Goal: Task Accomplishment & Management: Manage account settings

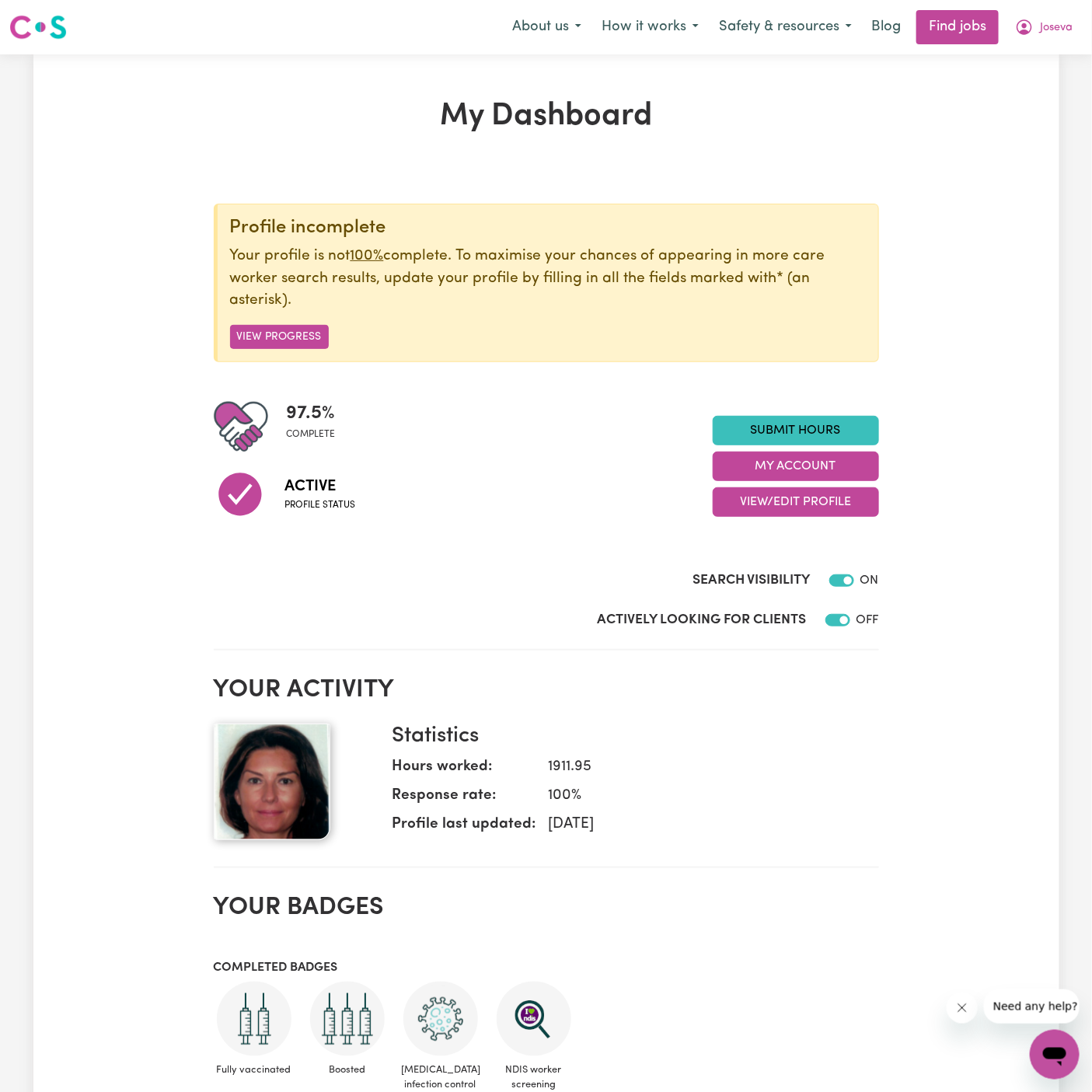
checkbox input "true"
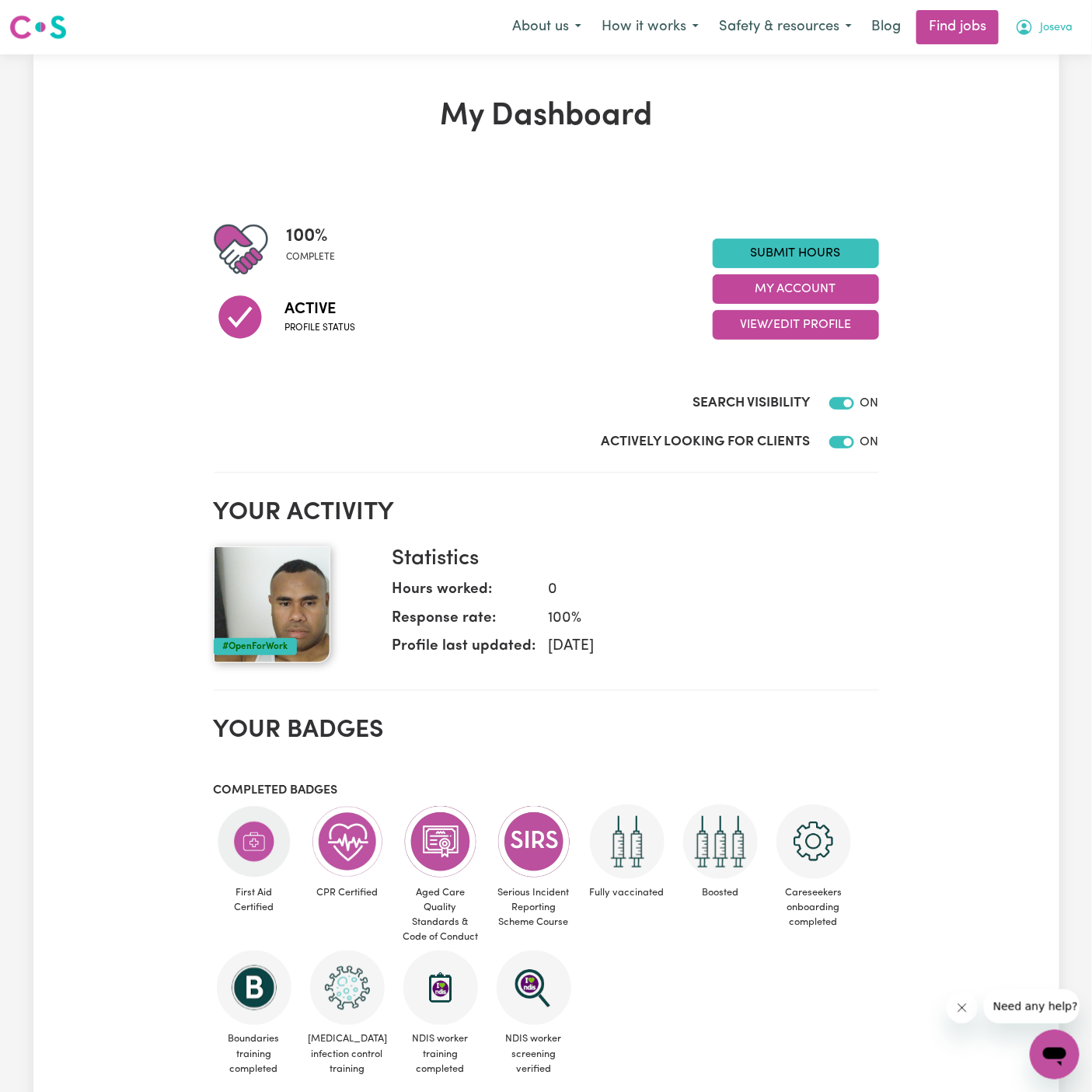
click at [1066, 25] on span "Joseva" at bounding box center [1057, 28] width 33 height 17
click at [1065, 64] on link "My Account" at bounding box center [1020, 61] width 123 height 30
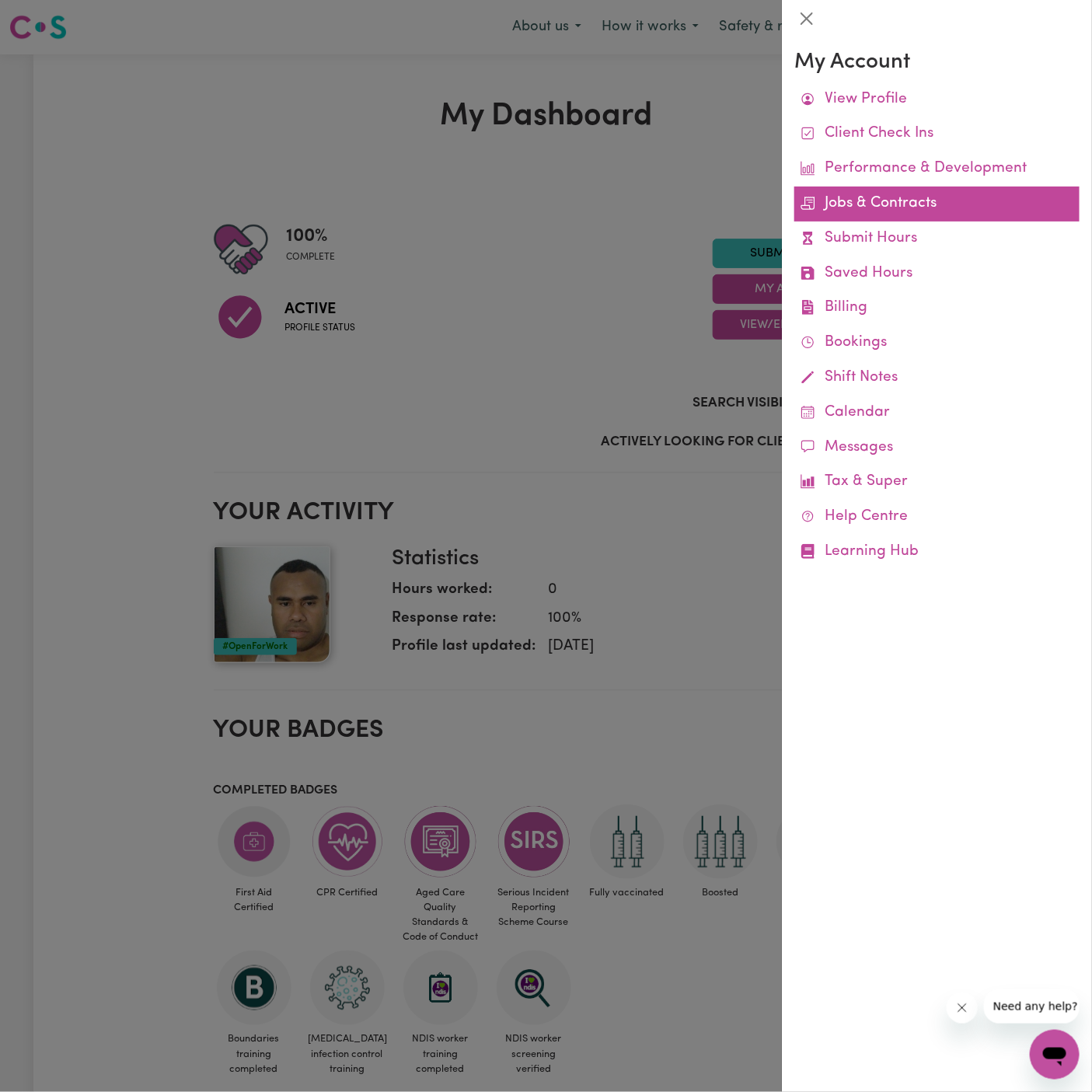
click at [895, 209] on link "Jobs & Contracts" at bounding box center [937, 204] width 285 height 35
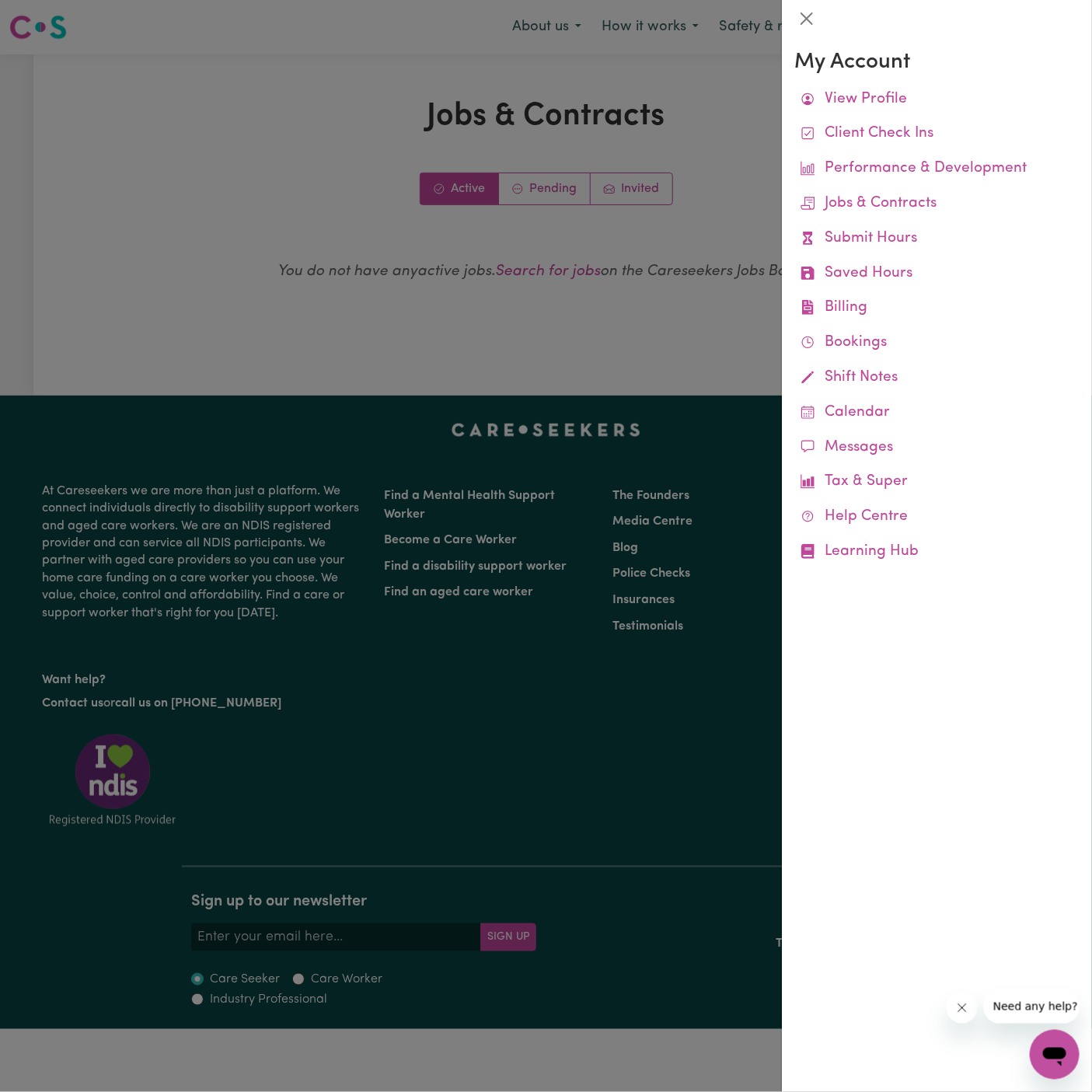
click at [579, 220] on div at bounding box center [546, 546] width 1092 height 1092
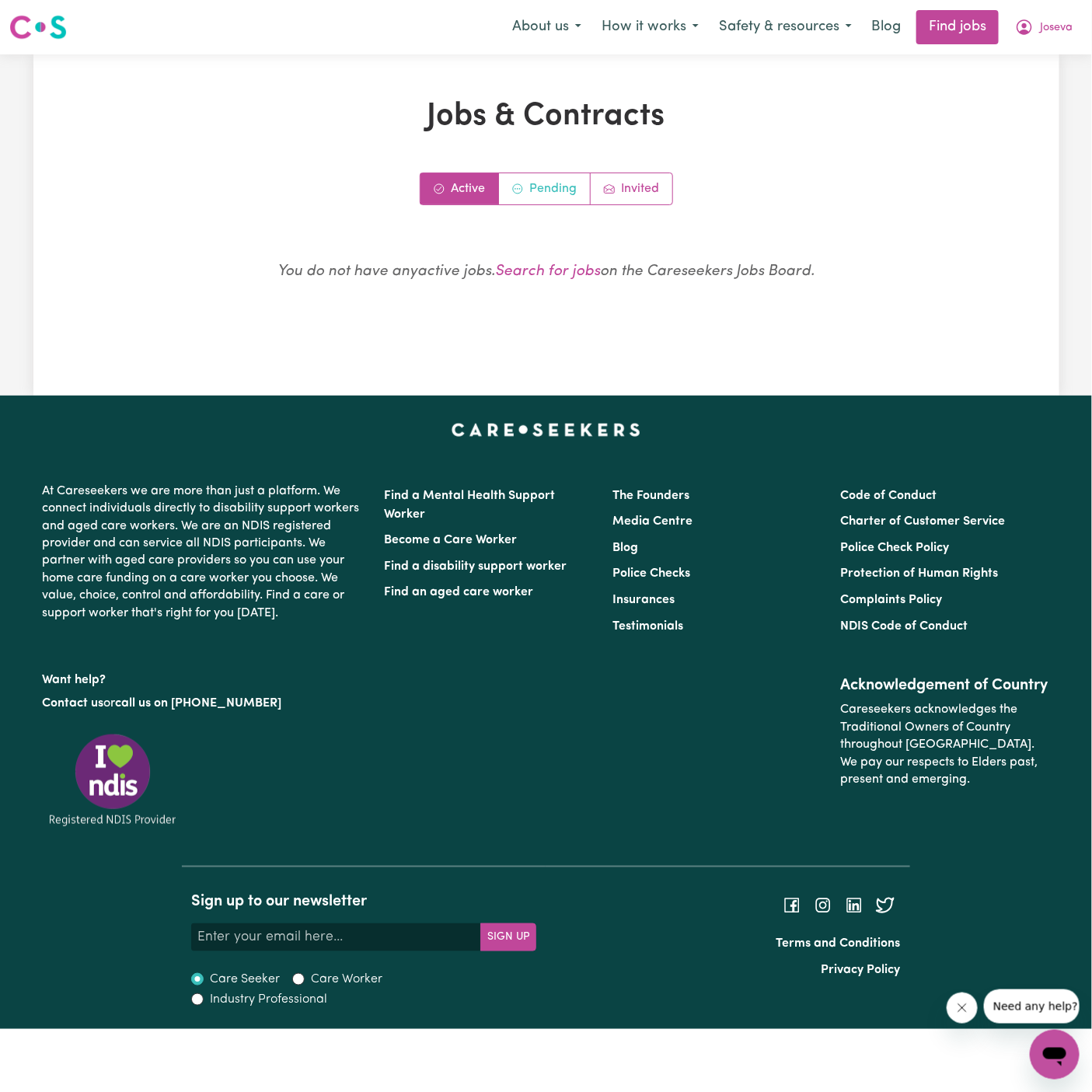
click at [558, 203] on link "Pending" at bounding box center [544, 189] width 92 height 31
